Goal: Task Accomplishment & Management: Use online tool/utility

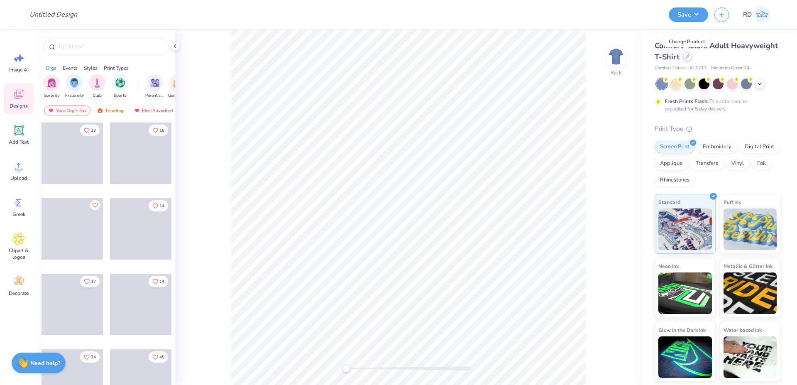
click at [688, 56] on icon at bounding box center [686, 56] width 3 height 3
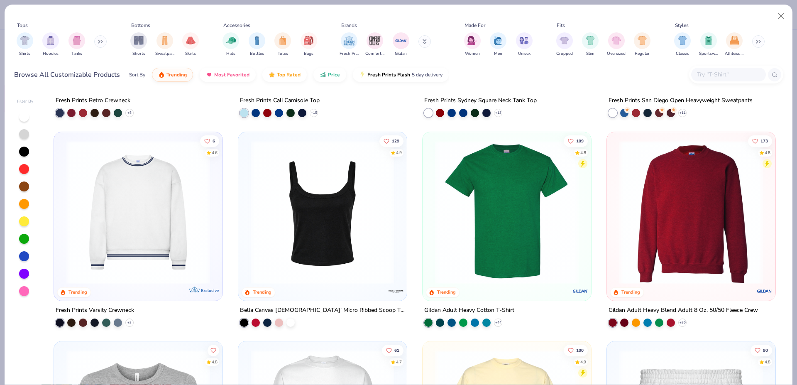
scroll to position [548, 0]
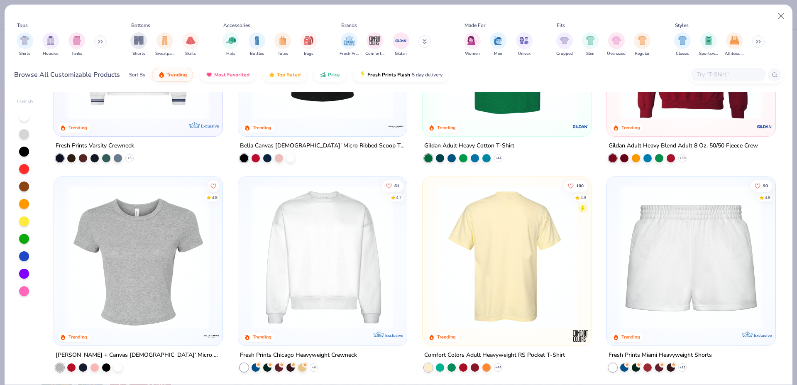
click at [339, 231] on img at bounding box center [322, 257] width 152 height 144
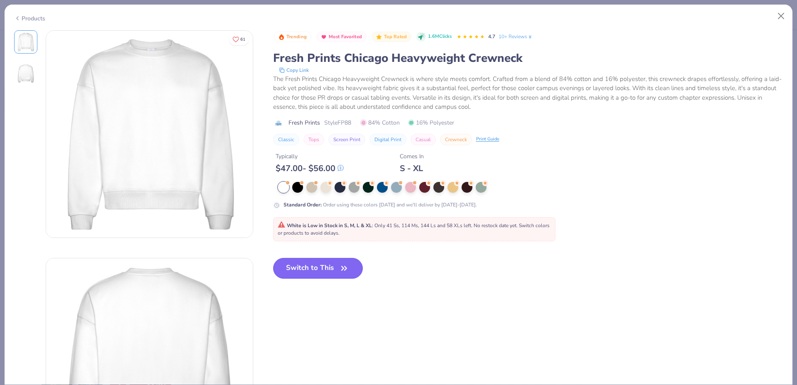
click at [322, 264] on button "Switch to This" at bounding box center [318, 268] width 90 height 21
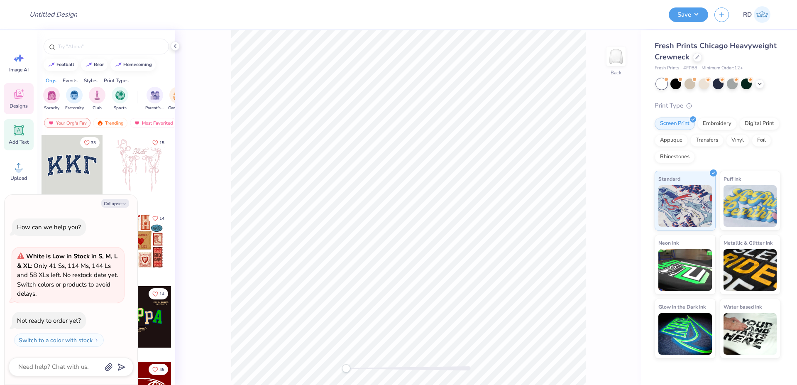
click at [22, 131] on icon at bounding box center [19, 131] width 8 height 8
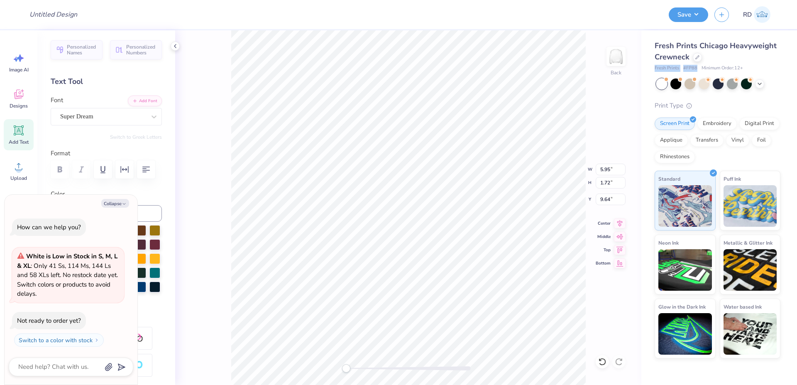
drag, startPoint x: 653, startPoint y: 66, endPoint x: 698, endPoint y: 68, distance: 45.3
click at [698, 68] on div "Fresh Prints Chicago Heavyweight Crewneck Fresh Prints # FP88 Minimum Order: 12…" at bounding box center [719, 194] width 156 height 328
copy div "Fresh Prints # FP88"
click at [111, 205] on button "Collapse" at bounding box center [115, 203] width 28 height 9
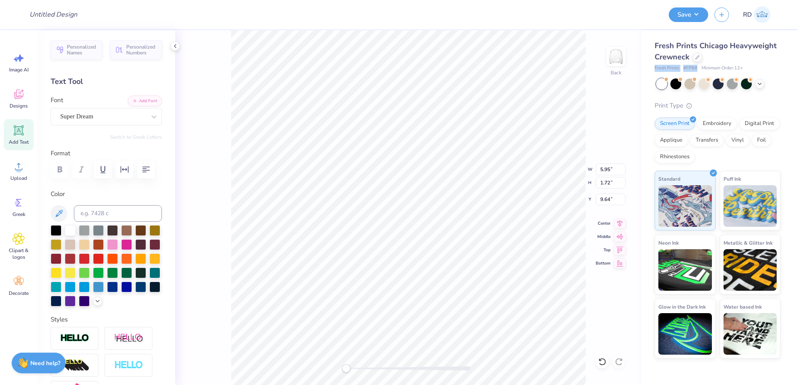
type textarea "x"
click at [55, 235] on div at bounding box center [56, 229] width 11 height 11
click at [22, 171] on icon at bounding box center [18, 166] width 12 height 12
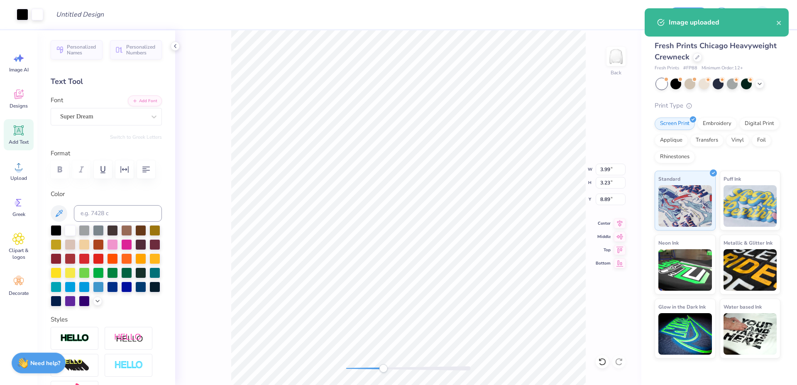
click at [383, 367] on div at bounding box center [408, 368] width 124 height 4
type input "5.95"
type input "1.72"
type input "9.64"
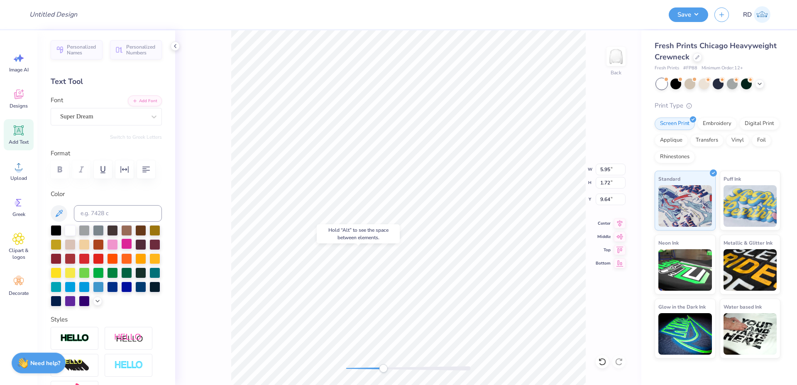
click at [132, 249] on div at bounding box center [126, 243] width 11 height 11
type textarea "film"
click at [144, 104] on button "Add Font" at bounding box center [145, 100] width 34 height 11
click at [127, 173] on icon "button" at bounding box center [124, 169] width 10 height 10
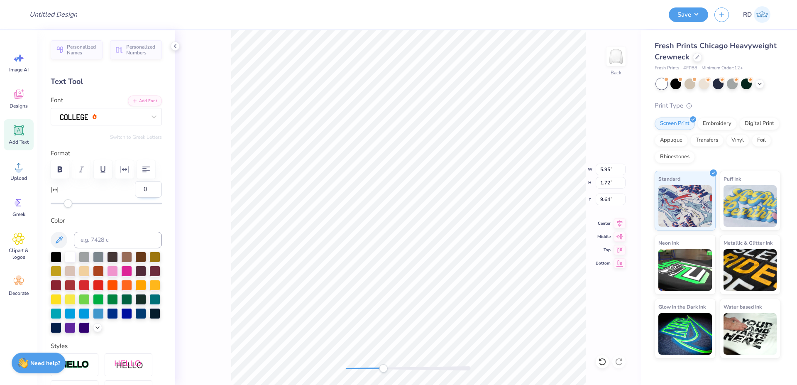
drag, startPoint x: 142, startPoint y: 213, endPoint x: 100, endPoint y: 213, distance: 41.9
click at [135, 198] on input "0" at bounding box center [148, 189] width 27 height 17
type input "10"
click at [433, 363] on div "Back W 5.95 5.95 " H 1.72 1.72 " Y 9.64 9.64 " Center Middle Top Bottom" at bounding box center [408, 207] width 466 height 354
click at [620, 224] on icon at bounding box center [619, 221] width 5 height 7
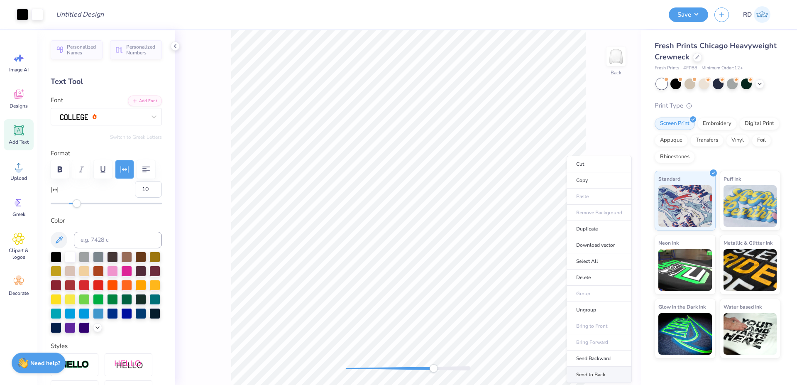
click at [587, 376] on li "Send to Back" at bounding box center [598, 374] width 65 height 16
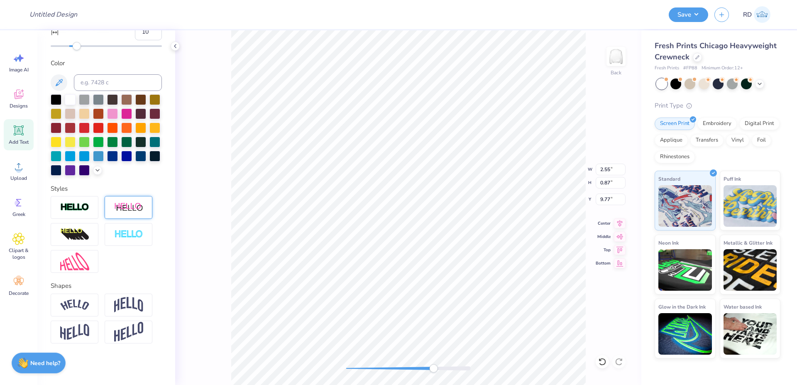
scroll to position [194, 0]
click at [137, 297] on img at bounding box center [128, 305] width 29 height 16
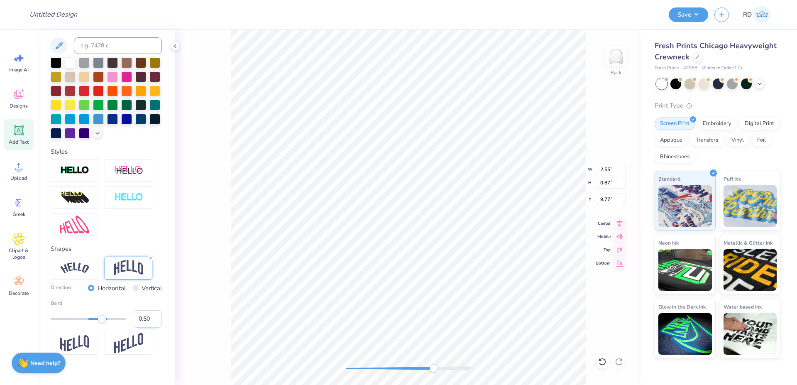
click at [138, 327] on input "0.50" at bounding box center [147, 318] width 29 height 17
type input ".15"
click at [620, 220] on icon at bounding box center [620, 222] width 12 height 10
drag, startPoint x: 139, startPoint y: 357, endPoint x: 157, endPoint y: 353, distance: 19.1
click at [155, 327] on input "0.15" at bounding box center [147, 318] width 29 height 17
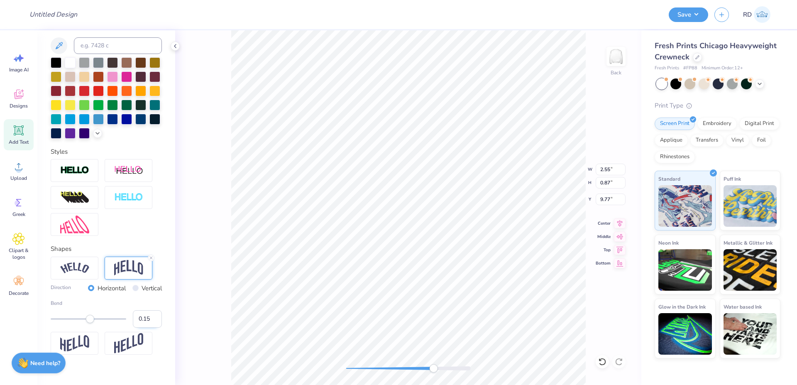
type input "0.12"
click at [460, 370] on div "Back" at bounding box center [408, 207] width 466 height 354
click at [512, 368] on div "Back" at bounding box center [408, 207] width 466 height 354
drag, startPoint x: 139, startPoint y: 353, endPoint x: 148, endPoint y: 351, distance: 9.1
click at [148, 327] on input "0.12" at bounding box center [147, 318] width 29 height 17
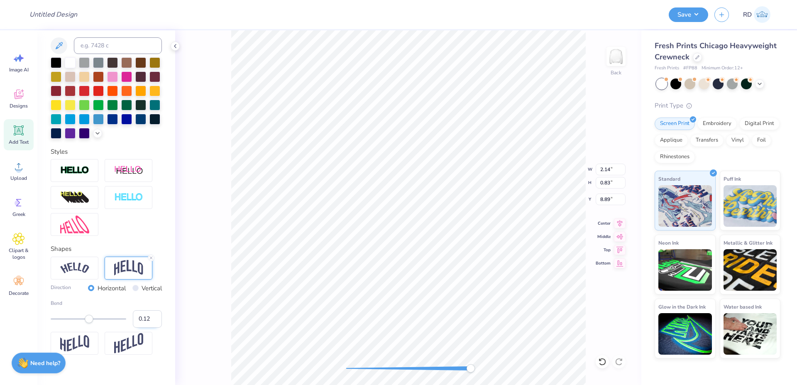
type input "0.10"
click at [619, 219] on icon at bounding box center [620, 222] width 12 height 10
click at [620, 219] on icon at bounding box center [620, 222] width 12 height 10
type input "3.99"
type input "3.23"
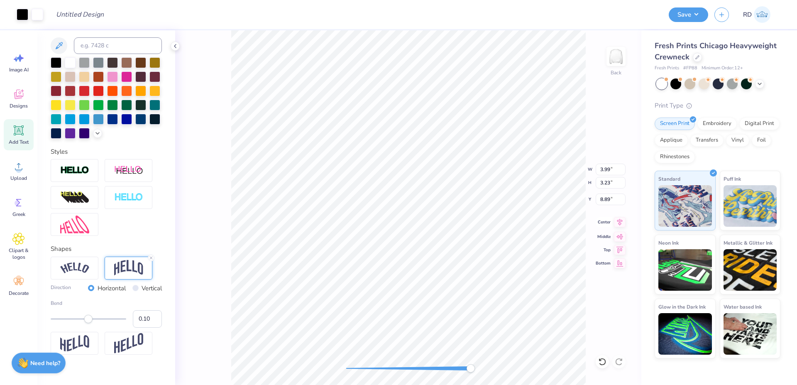
click at [620, 224] on icon at bounding box center [620, 222] width 12 height 10
type input "2.14"
type input "0.81"
click at [512, 200] on li "Duplicate" at bounding box center [515, 198] width 65 height 16
type input "9.89"
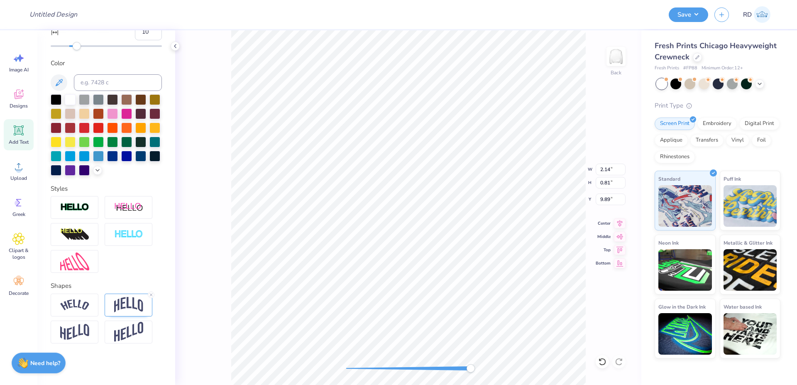
scroll to position [0, 1]
type textarea "society"
click at [139, 306] on img at bounding box center [128, 305] width 29 height 16
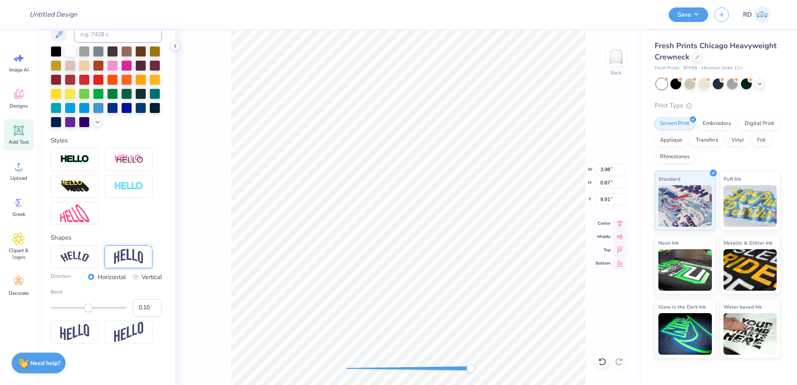
scroll to position [242, 0]
drag, startPoint x: 140, startPoint y: 309, endPoint x: 145, endPoint y: 309, distance: 4.6
click at [145, 309] on input "0.10" at bounding box center [147, 307] width 29 height 17
type input "0.15"
click at [619, 223] on icon at bounding box center [619, 221] width 5 height 7
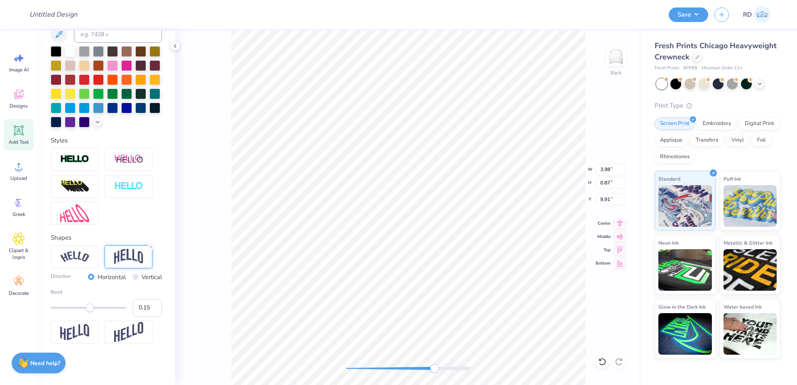
drag, startPoint x: 465, startPoint y: 366, endPoint x: 434, endPoint y: 371, distance: 31.2
click at [434, 371] on div at bounding box center [408, 368] width 124 height 8
type input "3.99"
type input "3.23"
type input "8.89"
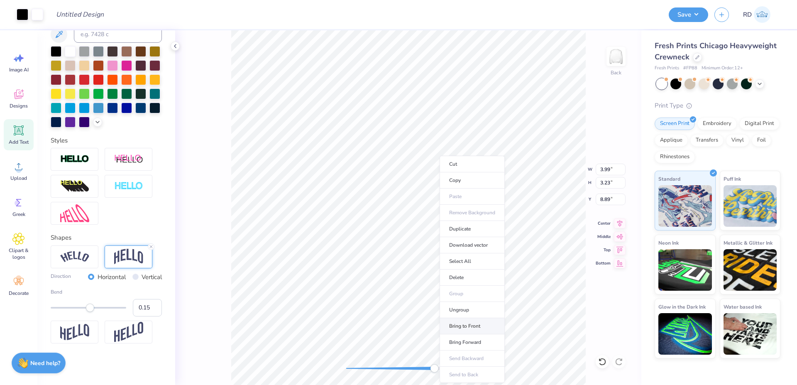
click at [473, 327] on li "Bring to Front" at bounding box center [471, 326] width 65 height 16
click at [474, 310] on li "Ungroup" at bounding box center [480, 310] width 65 height 16
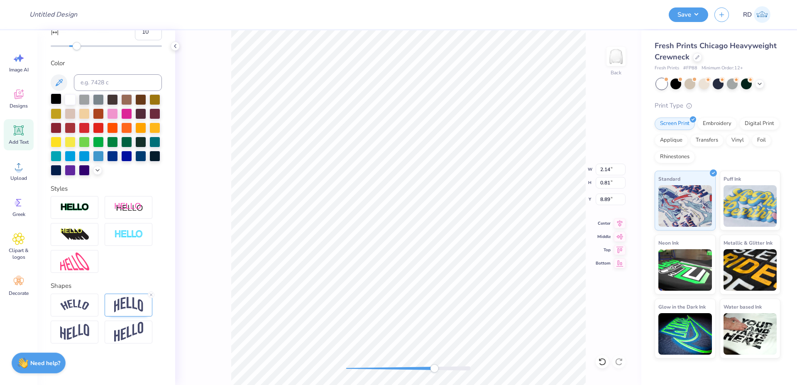
click at [56, 93] on div at bounding box center [56, 98] width 11 height 11
type input "3.98"
type input "0.95"
type input "9.82"
click at [56, 93] on div at bounding box center [56, 98] width 11 height 11
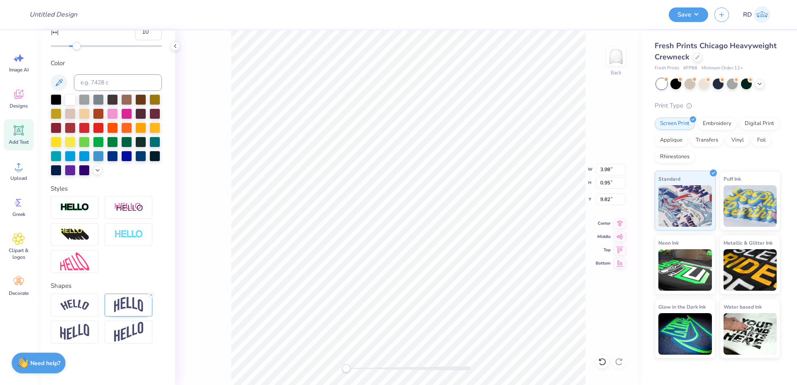
click at [325, 384] on div "Back W 3.98 3.98 " H 0.95 0.95 " Y 9.82 9.82 " Center Middle Top Bottom" at bounding box center [408, 207] width 466 height 354
click at [608, 175] on input "3.98" at bounding box center [610, 169] width 30 height 12
type input "3.08"
type input "2.73"
type input "9.12"
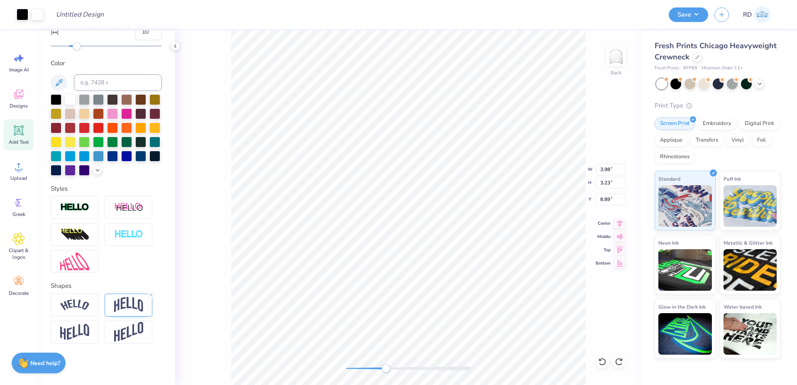
click at [385, 366] on div at bounding box center [408, 368] width 124 height 4
type input "8.89"
click at [494, 361] on div "Back W 3.98 3.98 " H 3.23 3.23 " Y 8.89 8.89 " Center Middle Top Bottom" at bounding box center [408, 207] width 466 height 354
click at [415, 376] on div "Back" at bounding box center [408, 207] width 466 height 354
drag, startPoint x: 449, startPoint y: 369, endPoint x: 290, endPoint y: 29, distance: 375.7
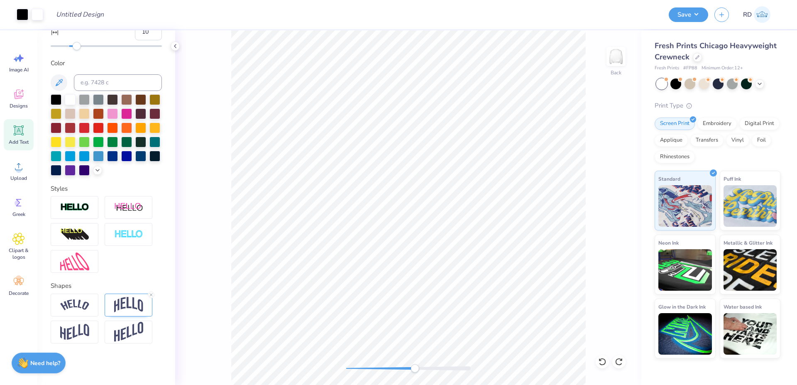
click at [290, 29] on div "Art colors Design Title Save RD Image AI Designs Add Text Upload Greek Clipart …" at bounding box center [398, 192] width 797 height 385
click at [455, 296] on li "Group" at bounding box center [460, 293] width 65 height 16
click at [607, 169] on input "3.98" at bounding box center [610, 169] width 30 height 12
type input "3.5"
click at [609, 198] on input "8.89" at bounding box center [610, 199] width 30 height 12
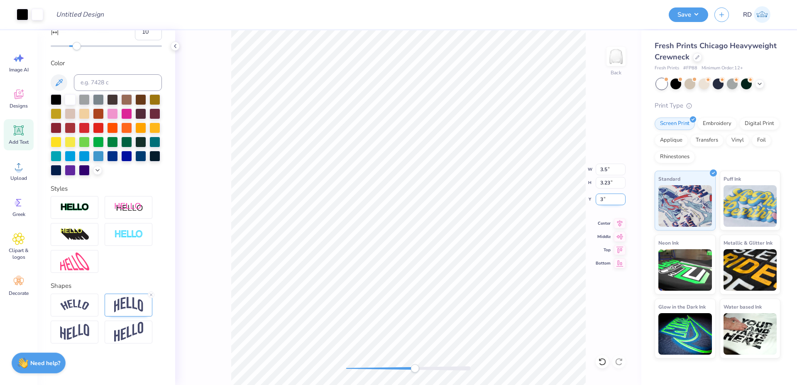
type input "3"
click at [303, 368] on div "Back W 3.5 3.5 " H 3.23 3.23 " Y 3 3 " Center Middle Top Bottom" at bounding box center [408, 207] width 466 height 354
click at [620, 221] on icon at bounding box center [620, 222] width 12 height 10
type input "3.50"
type input "2.84"
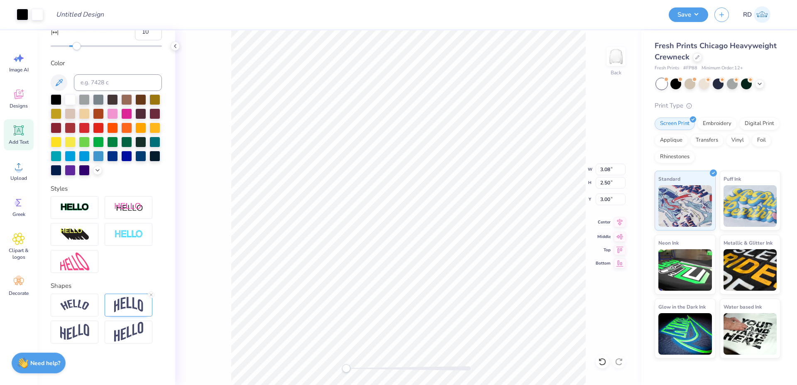
type input "2.83"
click at [690, 14] on button "Save" at bounding box center [687, 13] width 39 height 15
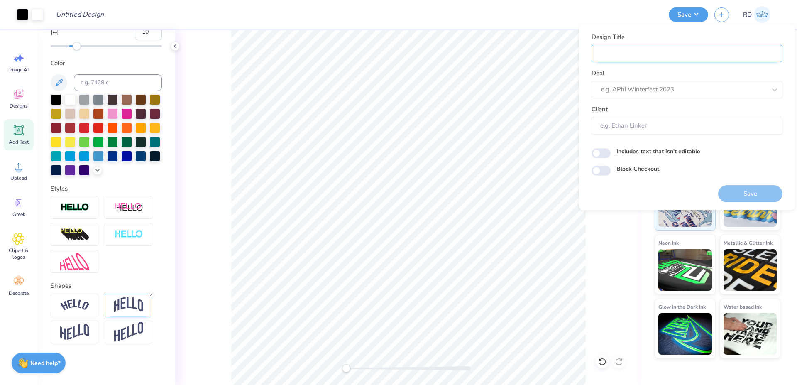
click at [641, 51] on input "Design Title" at bounding box center [686, 54] width 191 height 18
paste input "FPS240097"
type input "FPS240097"
click at [618, 92] on div at bounding box center [675, 89] width 149 height 11
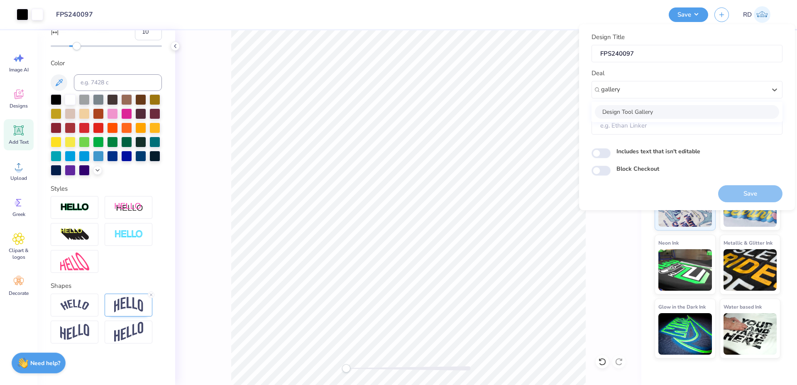
click at [666, 112] on div "Design Tool Gallery" at bounding box center [687, 112] width 184 height 14
type input "gallery"
type input "Design Tool Gallery User"
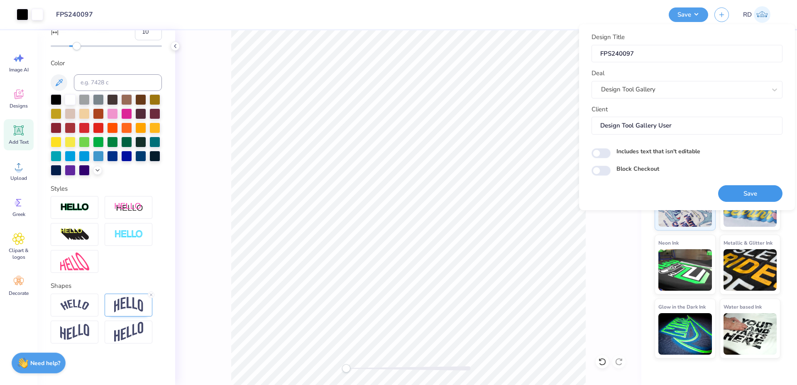
click at [732, 194] on button "Save" at bounding box center [750, 193] width 64 height 17
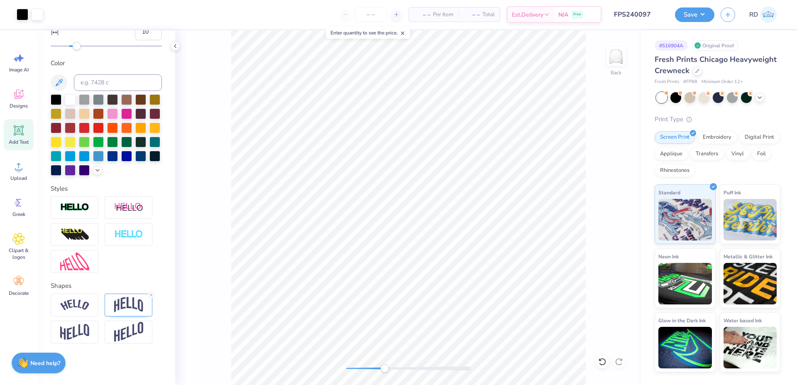
drag, startPoint x: 374, startPoint y: 368, endPoint x: 383, endPoint y: 364, distance: 10.2
click at [384, 366] on div at bounding box center [408, 368] width 124 height 4
